Goal: Information Seeking & Learning: Learn about a topic

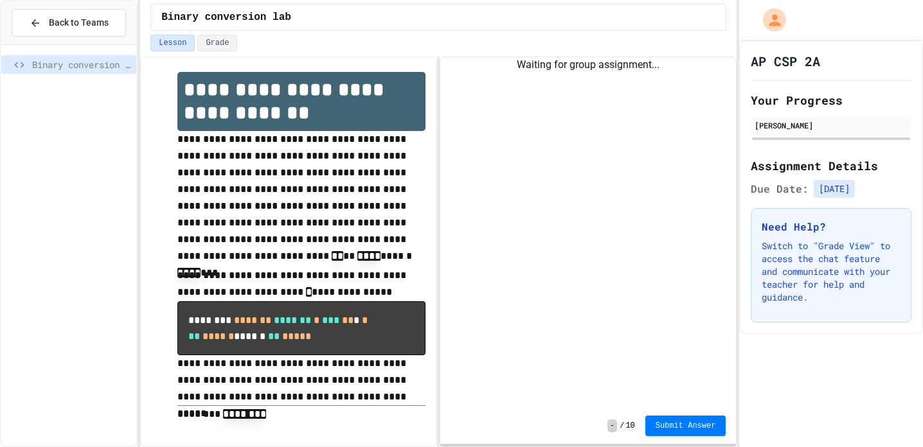
scroll to position [12, 0]
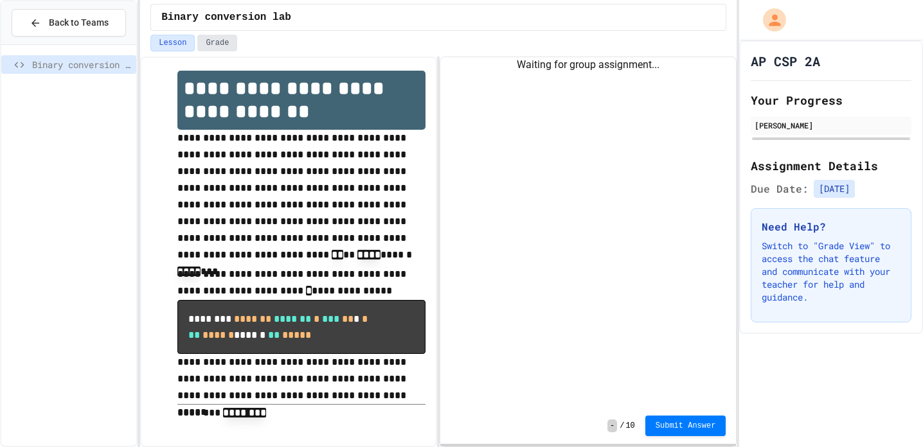
click at [231, 44] on button "Grade" at bounding box center [217, 43] width 40 height 17
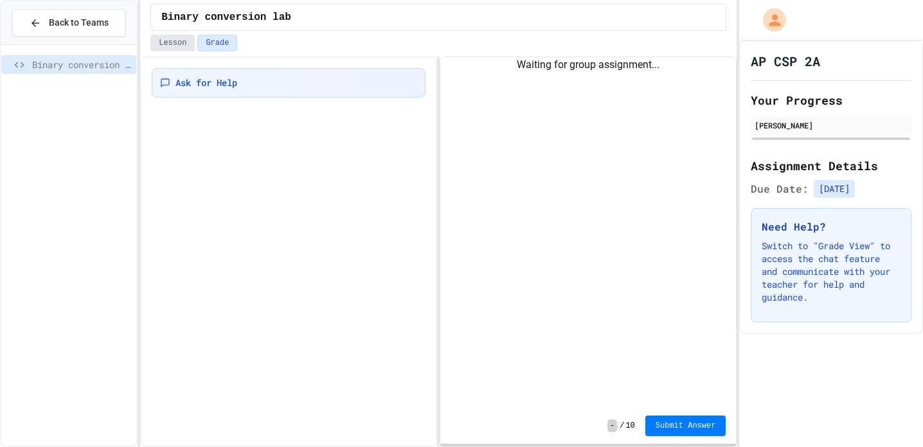
click at [177, 38] on button "Lesson" at bounding box center [172, 43] width 44 height 17
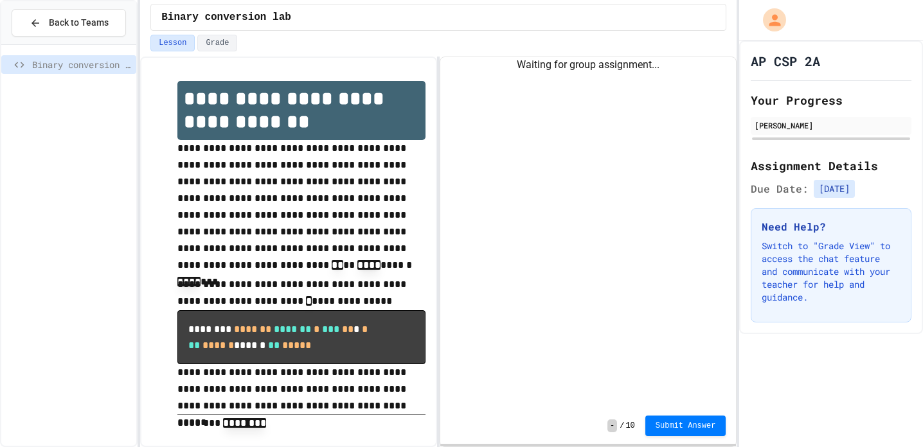
click at [118, 66] on span "Binary conversion lab" at bounding box center [81, 64] width 99 height 13
click at [225, 46] on button "Grade" at bounding box center [217, 43] width 40 height 17
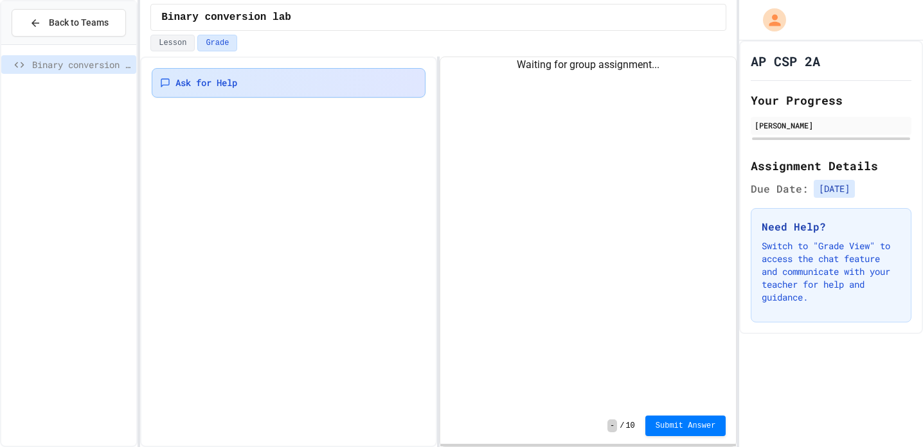
click at [224, 84] on span "Ask for Help" at bounding box center [206, 82] width 62 height 13
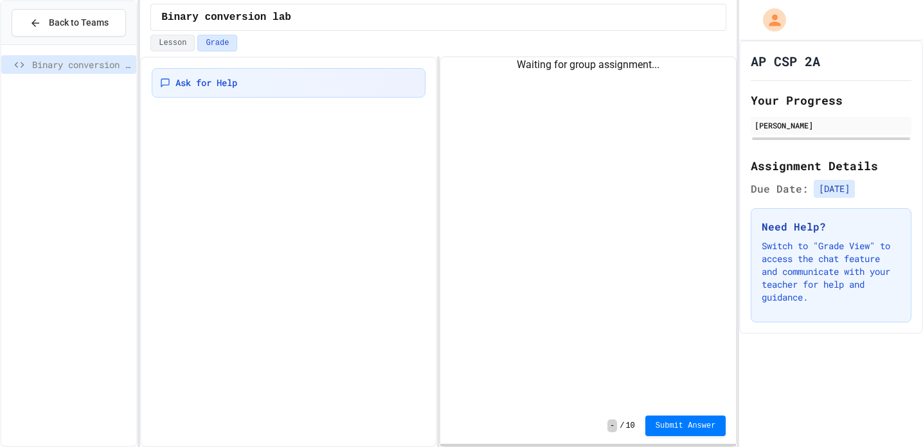
click at [182, 44] on button "Lesson" at bounding box center [172, 43] width 44 height 17
